Goal: Check status

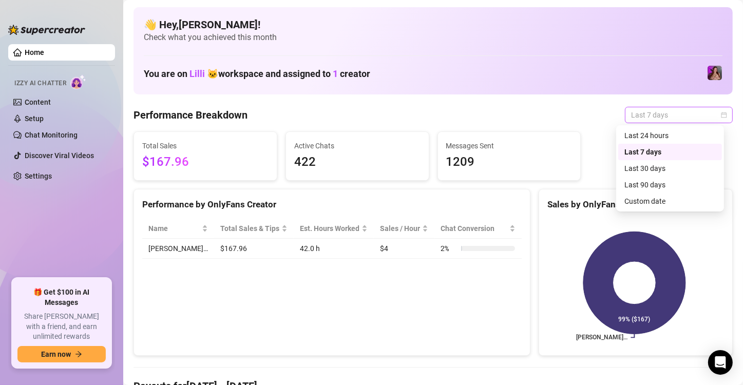
click at [638, 118] on span "Last 7 days" at bounding box center [679, 114] width 96 height 15
click at [643, 137] on div "Last 24 hours" at bounding box center [670, 135] width 91 height 11
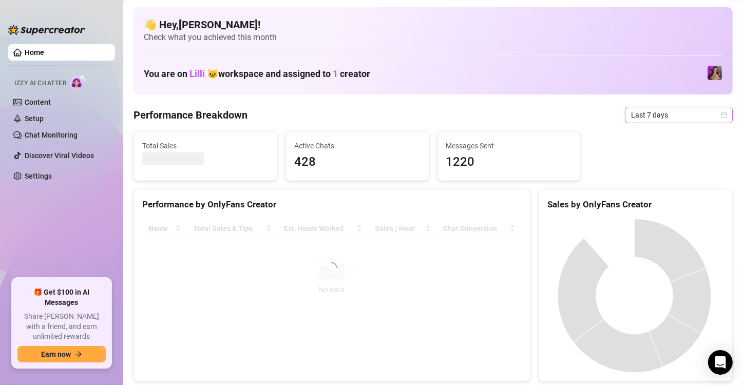
click at [653, 120] on span "Last 7 days" at bounding box center [679, 114] width 96 height 15
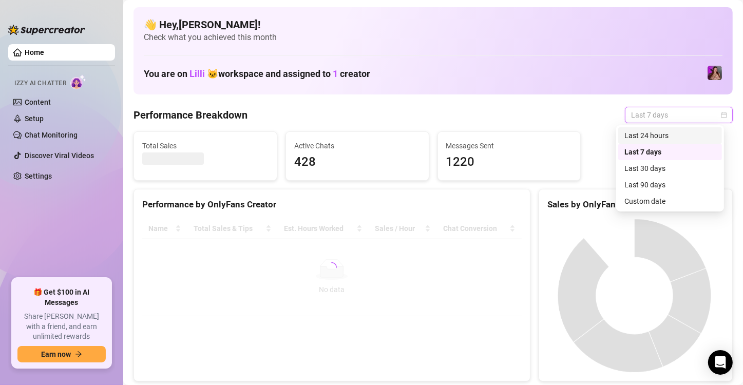
click at [644, 132] on div "Last 24 hours" at bounding box center [670, 135] width 91 height 11
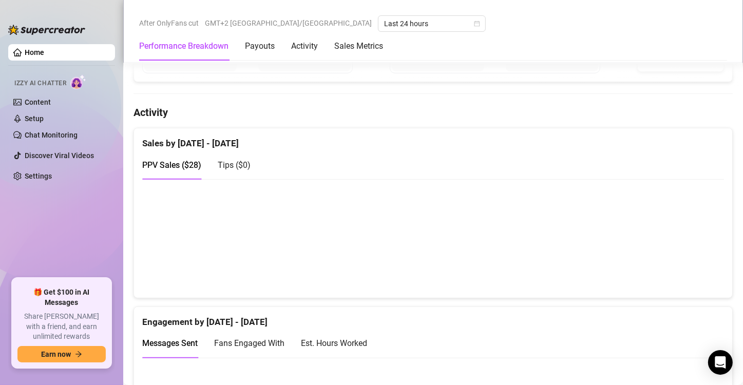
scroll to position [668, 0]
